Goal: Transaction & Acquisition: Purchase product/service

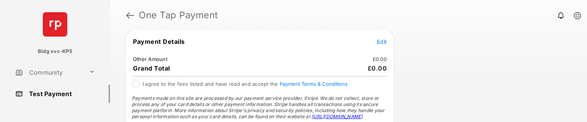
scroll to position [96, 0]
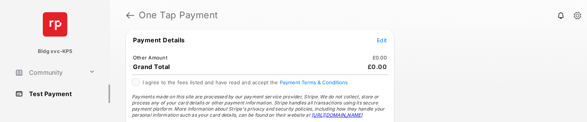
click at [383, 39] on span "Edit" at bounding box center [382, 40] width 10 height 6
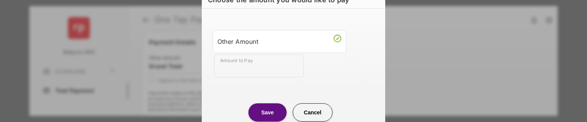
click at [231, 71] on input "Amount to Pay" at bounding box center [259, 66] width 90 height 23
type input "**"
click at [257, 111] on button "Save" at bounding box center [267, 112] width 38 height 18
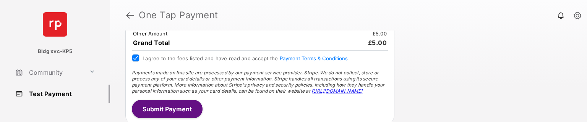
scroll to position [121, 0]
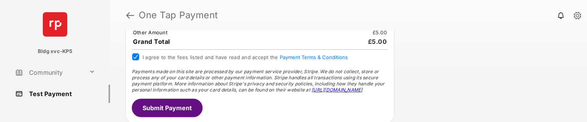
click at [170, 105] on button "Submit Payment" at bounding box center [167, 108] width 71 height 18
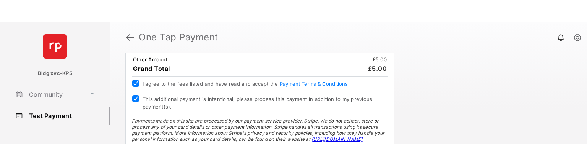
scroll to position [181, 0]
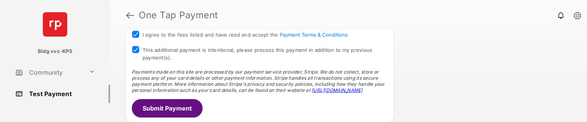
click at [154, 109] on button "Submit Payment" at bounding box center [167, 108] width 71 height 18
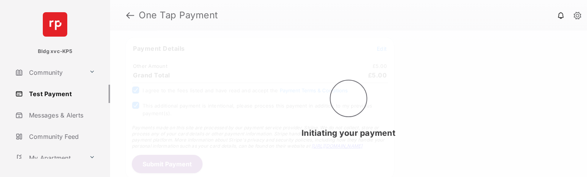
scroll to position [126, 0]
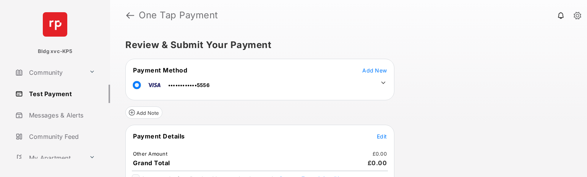
click at [381, 135] on span "Edit" at bounding box center [382, 136] width 10 height 6
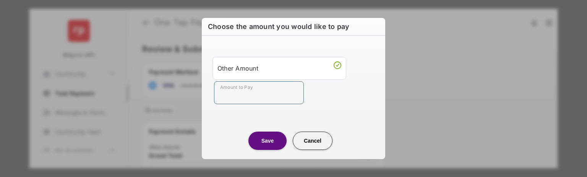
click at [245, 89] on input "Amount to Pay" at bounding box center [259, 92] width 90 height 23
type input "**"
click at [258, 136] on button "Save" at bounding box center [267, 141] width 38 height 18
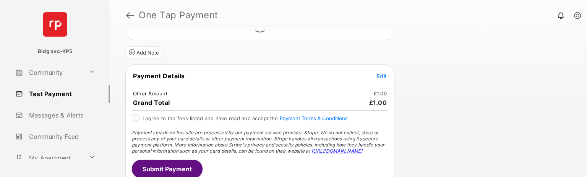
scroll to position [66, 0]
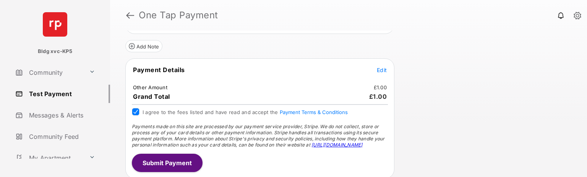
click at [160, 159] on button "Submit Payment" at bounding box center [167, 163] width 71 height 18
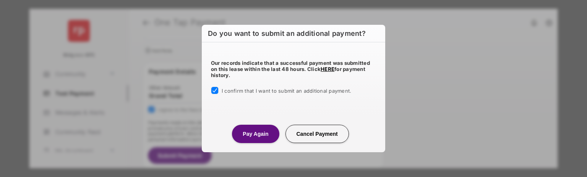
click at [262, 132] on button "Pay Again" at bounding box center [255, 134] width 47 height 18
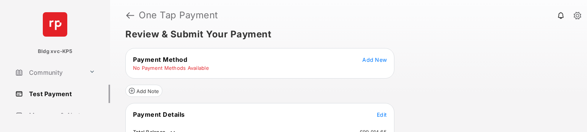
scroll to position [35, 0]
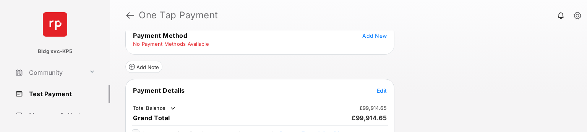
click at [379, 91] on span "Edit" at bounding box center [382, 90] width 10 height 6
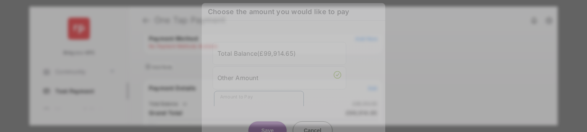
scroll to position [7, 0]
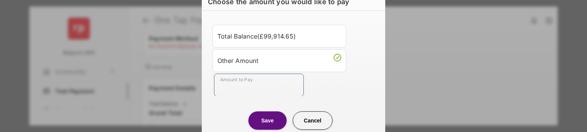
click at [267, 94] on input "Amount to Pay" at bounding box center [259, 85] width 90 height 23
type input "**"
click at [270, 119] on button "Save" at bounding box center [267, 121] width 38 height 18
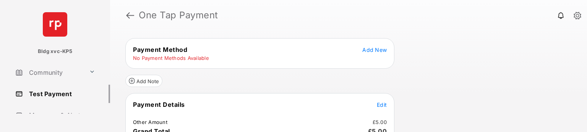
scroll to position [0, 0]
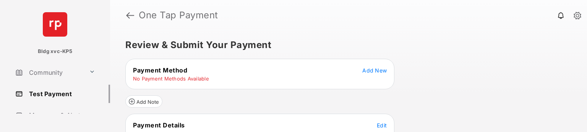
click at [365, 70] on span "Add New" at bounding box center [374, 70] width 24 height 6
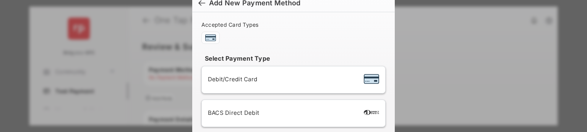
click at [302, 82] on div "Debit/Credit Card" at bounding box center [293, 80] width 171 height 15
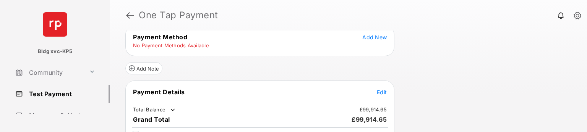
scroll to position [20, 0]
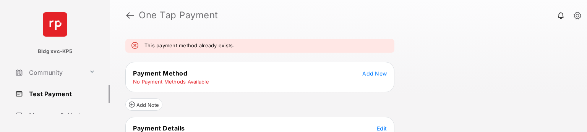
click at [367, 83] on tr "No Payment Methods Available" at bounding box center [259, 81] width 267 height 7
